Goal: Navigation & Orientation: Find specific page/section

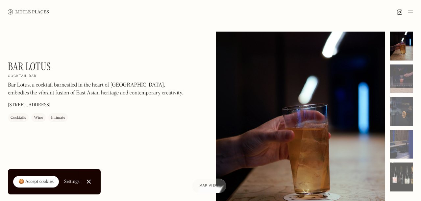
click at [39, 11] on img at bounding box center [28, 11] width 41 height 5
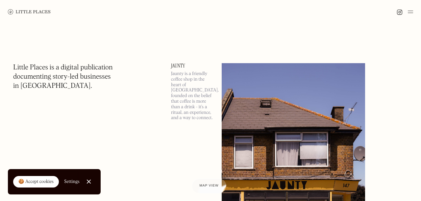
click at [40, 180] on div "🍪 Accept cookies" at bounding box center [35, 182] width 35 height 7
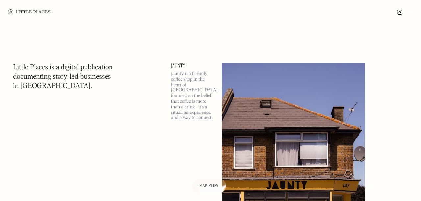
click at [411, 9] on img at bounding box center [410, 12] width 5 height 8
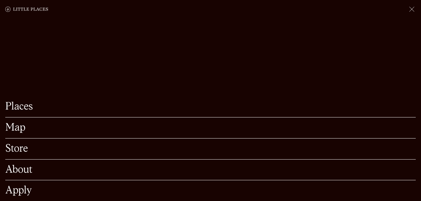
click at [28, 104] on link "Places" at bounding box center [210, 107] width 411 height 10
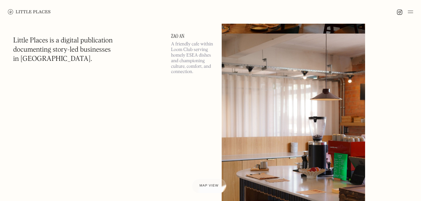
scroll to position [628, 0]
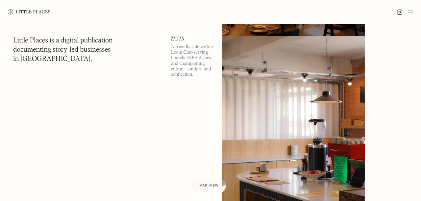
click at [179, 39] on link "Zao An" at bounding box center [192, 38] width 43 height 5
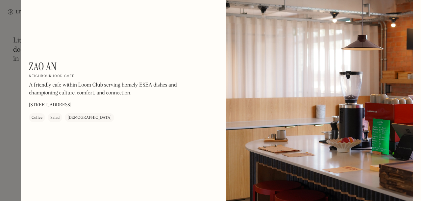
scroll to position [32, 0]
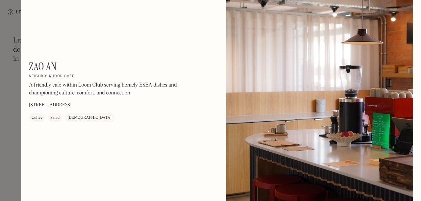
click at [14, 129] on div at bounding box center [210, 100] width 421 height 201
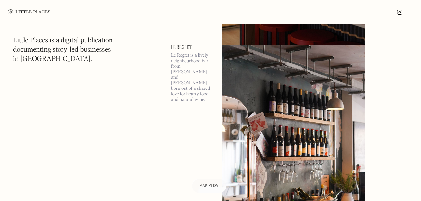
scroll to position [818, 0]
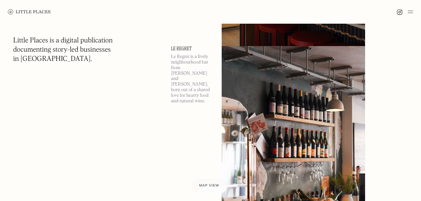
click at [212, 184] on div "Map view" at bounding box center [209, 186] width 20 height 7
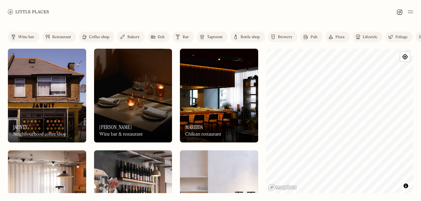
click at [37, 38] on link "Wine bar" at bounding box center [24, 37] width 32 height 11
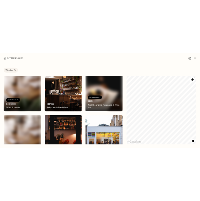
scroll to position [121, 0]
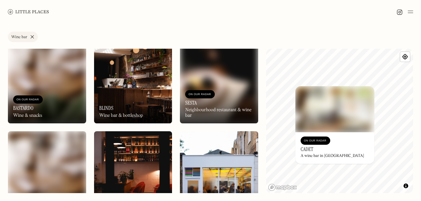
click at [330, 108] on img at bounding box center [335, 109] width 79 height 46
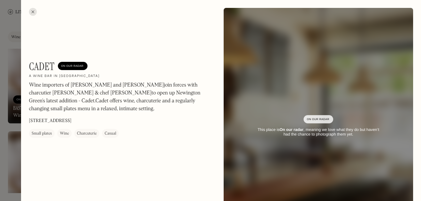
click at [33, 13] on div at bounding box center [33, 12] width 8 height 8
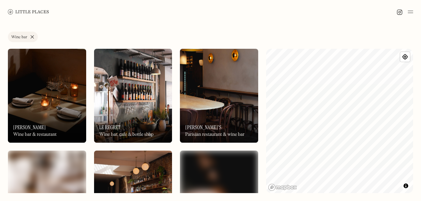
click at [30, 36] on link "Wine bar" at bounding box center [23, 37] width 30 height 11
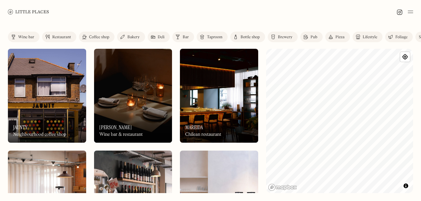
click at [182, 37] on link "Bar" at bounding box center [183, 37] width 22 height 11
